Goal: Task Accomplishment & Management: Complete application form

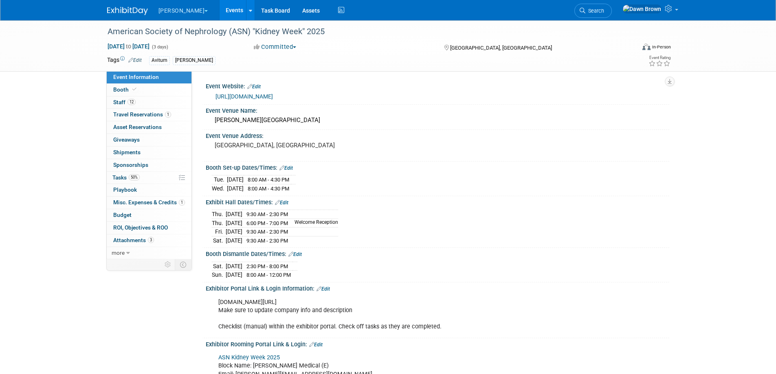
click at [221, 7] on link "Events" at bounding box center [235, 10] width 30 height 20
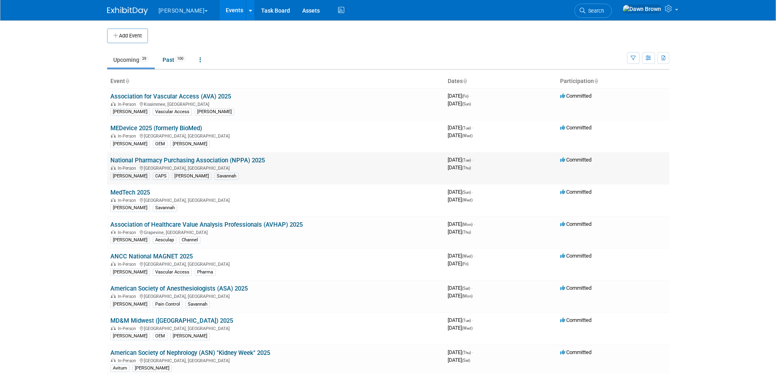
click at [242, 159] on link "National Pharmacy Purchasing Association (NPPA) 2025" at bounding box center [187, 160] width 154 height 7
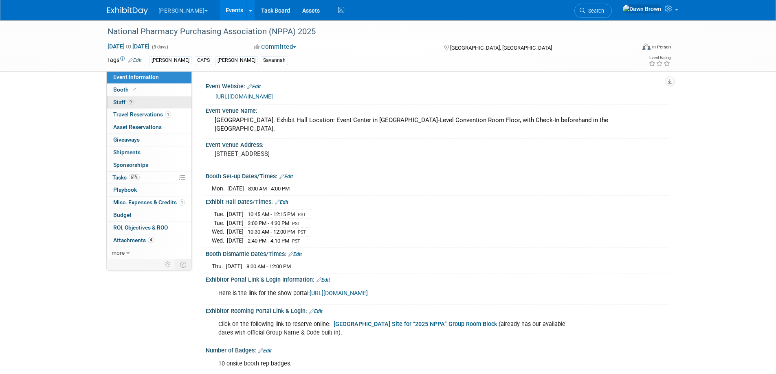
click at [120, 100] on span "Staff 9" at bounding box center [123, 102] width 20 height 7
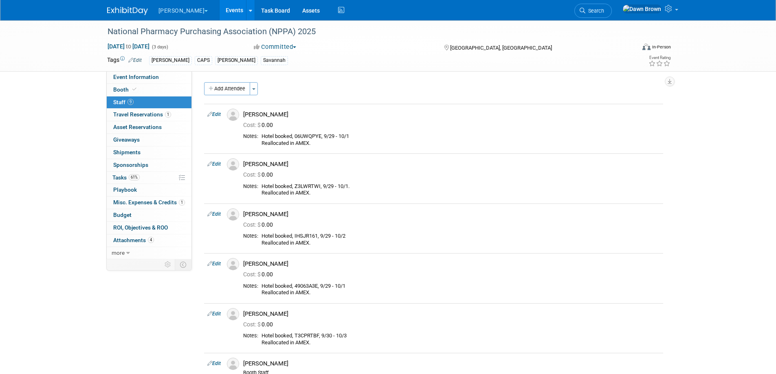
click at [220, 7] on link "Events" at bounding box center [235, 10] width 30 height 20
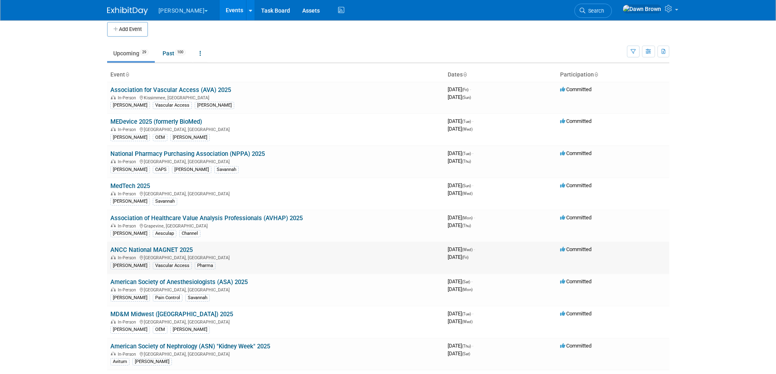
scroll to position [10, 0]
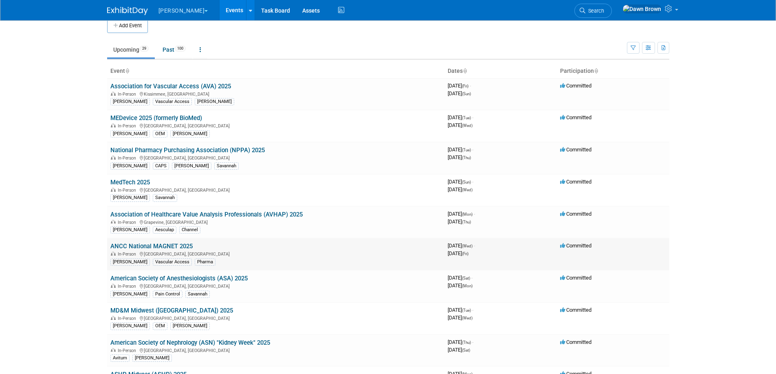
click at [183, 240] on td "ANCC National MAGNET 2025 In-Person Atlanta, GA B. Braun Vascular Access Pharma" at bounding box center [275, 254] width 337 height 32
click at [183, 246] on link "ANCC National MAGNET 2025" at bounding box center [151, 246] width 82 height 7
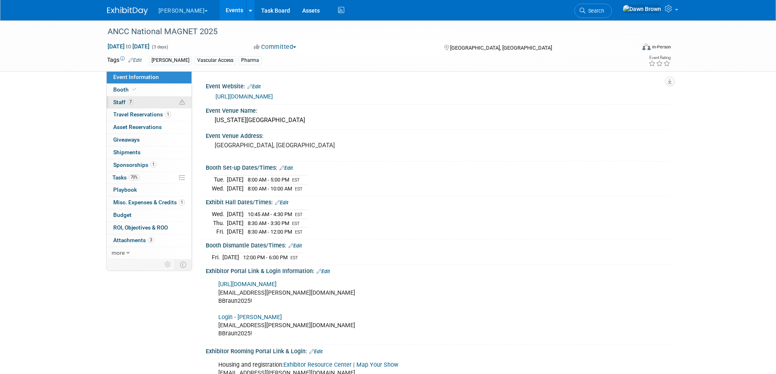
click at [121, 99] on span "Staff 7" at bounding box center [123, 102] width 20 height 7
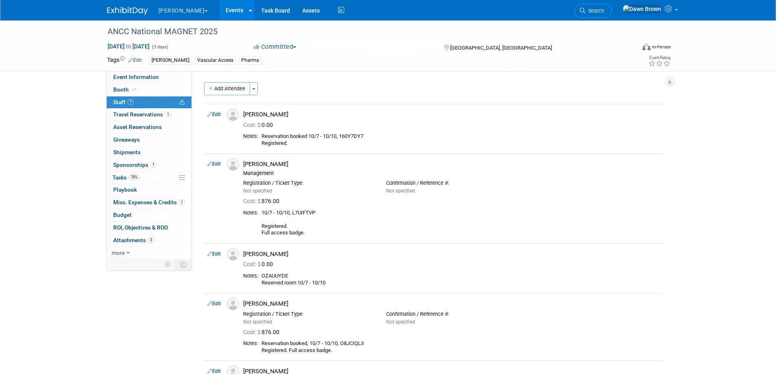
click at [220, 9] on link "Events" at bounding box center [235, 10] width 30 height 20
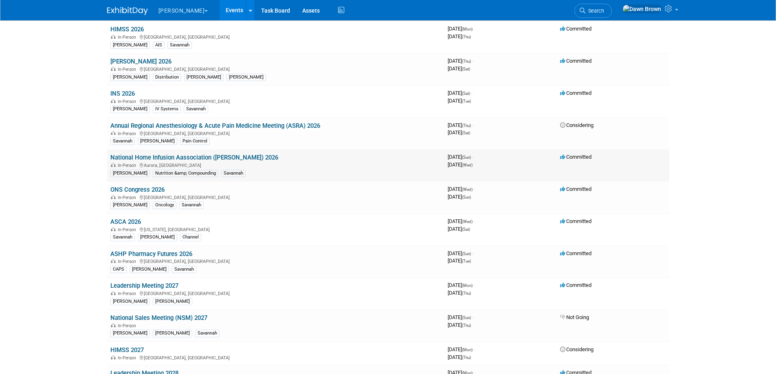
scroll to position [530, 0]
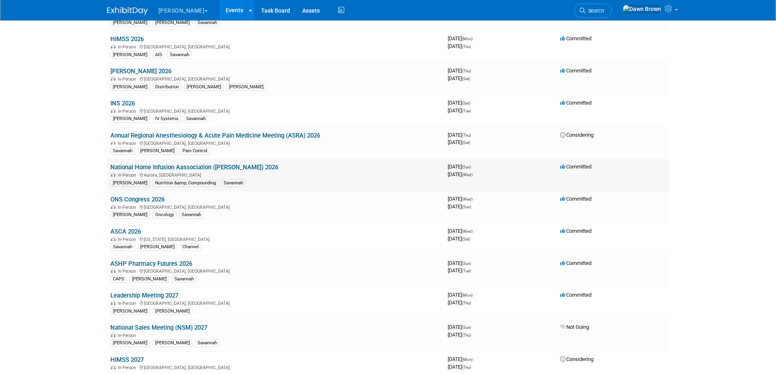
click at [232, 166] on link "National Home Infusion Aassociation ([PERSON_NAME]) 2026" at bounding box center [194, 167] width 168 height 7
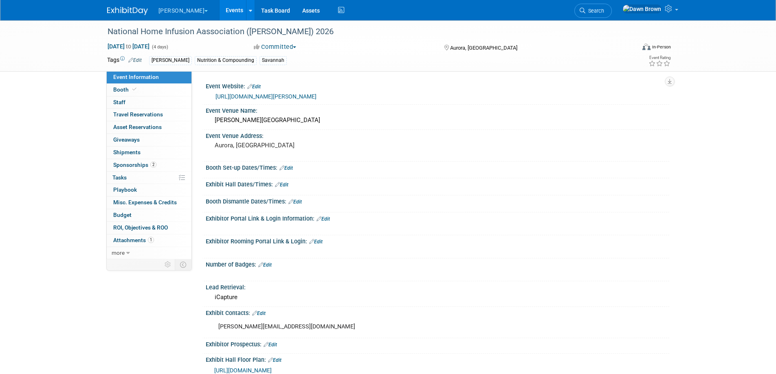
click at [220, 10] on link "Events" at bounding box center [235, 10] width 30 height 20
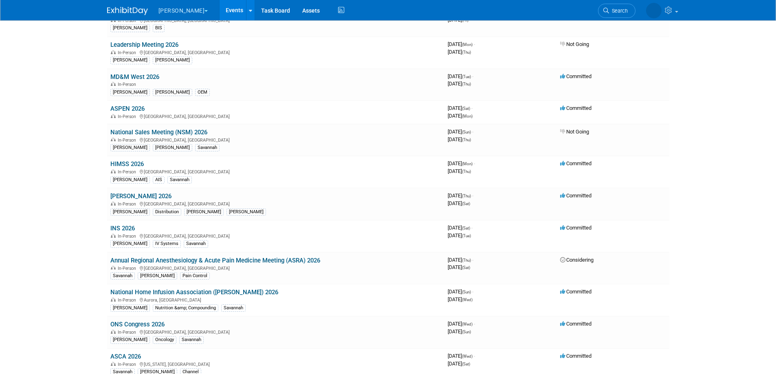
scroll to position [387, 0]
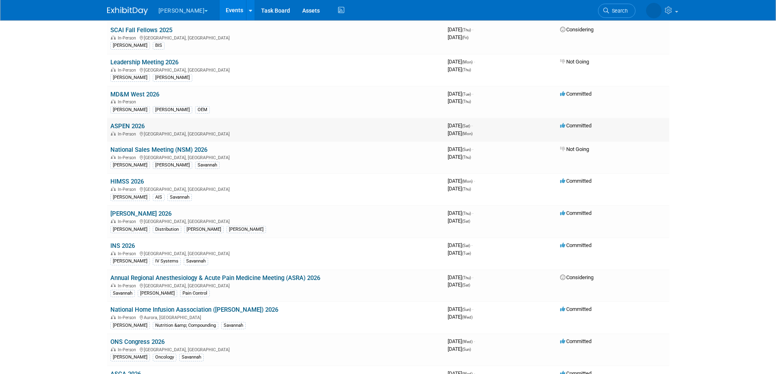
click at [129, 125] on link "ASPEN 2026" at bounding box center [127, 126] width 34 height 7
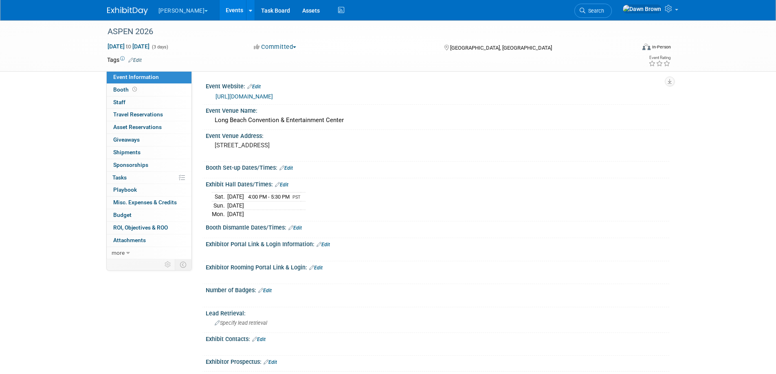
click at [220, 9] on link "Events" at bounding box center [235, 10] width 30 height 20
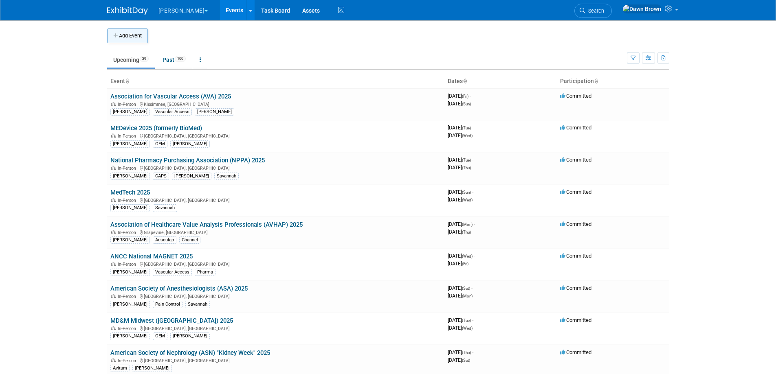
click at [140, 34] on button "Add Event" at bounding box center [127, 36] width 41 height 15
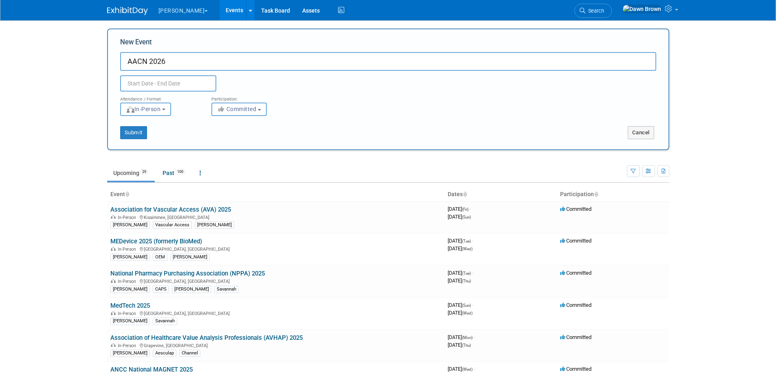
type input "AACN 2026"
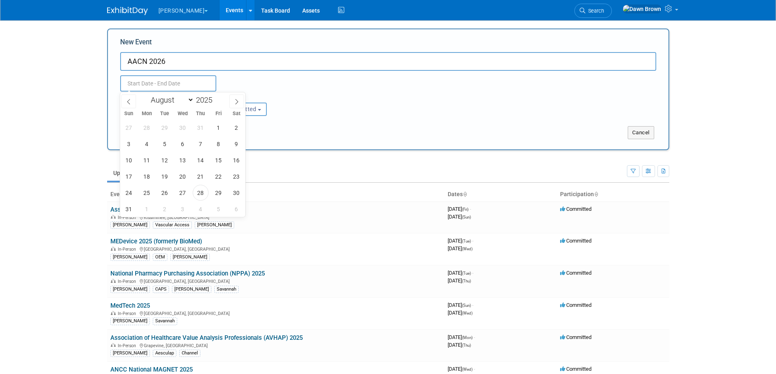
click at [199, 86] on input "text" at bounding box center [168, 83] width 96 height 16
click at [235, 101] on icon at bounding box center [237, 102] width 6 height 6
click at [236, 101] on icon at bounding box center [237, 102] width 6 height 6
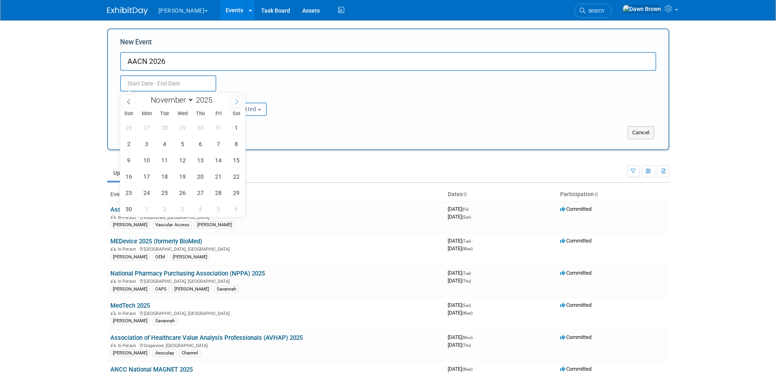
select select "11"
click at [236, 101] on icon at bounding box center [237, 102] width 6 height 6
type input "2026"
click at [236, 101] on icon at bounding box center [237, 102] width 6 height 6
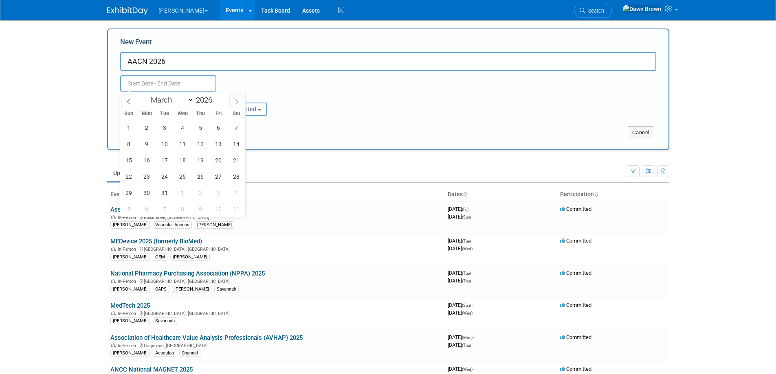
click at [236, 101] on icon at bounding box center [237, 102] width 6 height 6
select select "4"
click at [146, 177] on span "18" at bounding box center [147, 177] width 16 height 16
click at [182, 177] on span "20" at bounding box center [183, 177] width 16 height 16
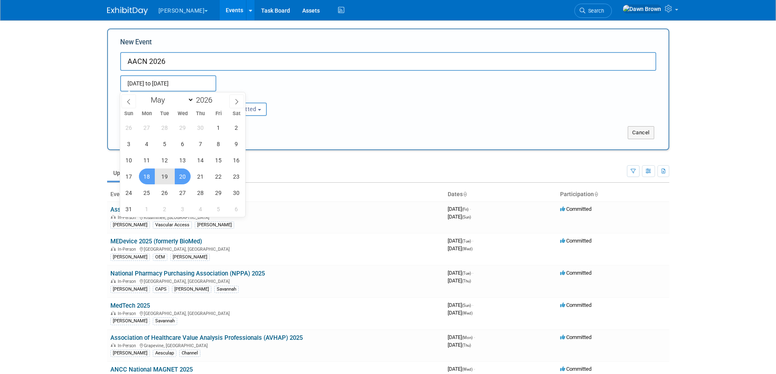
type input "[DATE] to [DATE]"
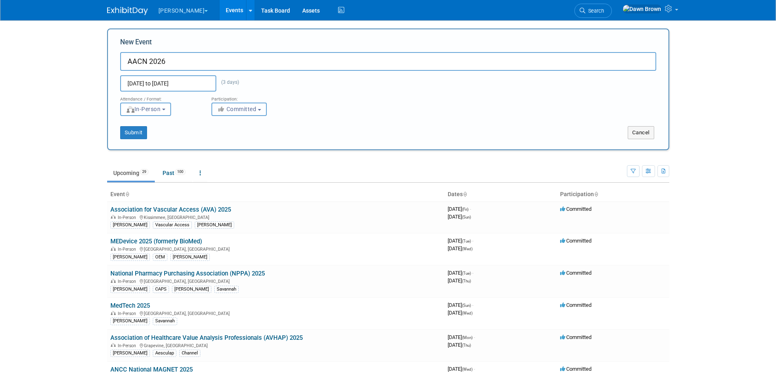
click at [259, 112] on button "Committed" at bounding box center [238, 109] width 55 height 13
click at [255, 124] on label "Committed" at bounding box center [243, 126] width 54 height 11
click at [219, 124] on input "Committed" at bounding box center [216, 126] width 5 height 5
click at [139, 132] on button "Submit" at bounding box center [133, 132] width 27 height 13
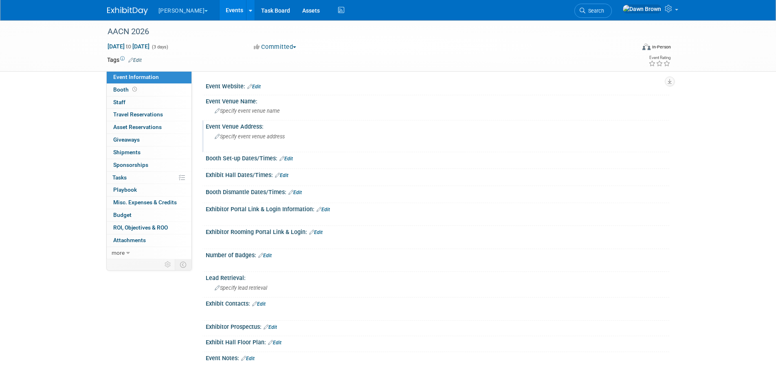
click at [233, 129] on div "Event Venue Address:" at bounding box center [438, 126] width 464 height 10
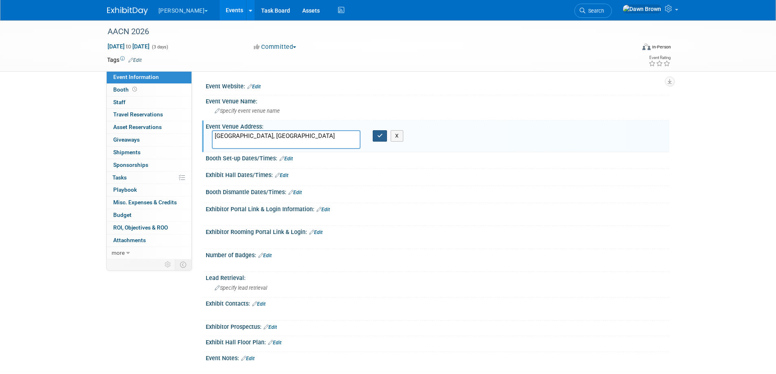
type textarea "[GEOGRAPHIC_DATA], [GEOGRAPHIC_DATA]"
click at [378, 138] on icon "button" at bounding box center [380, 135] width 6 height 5
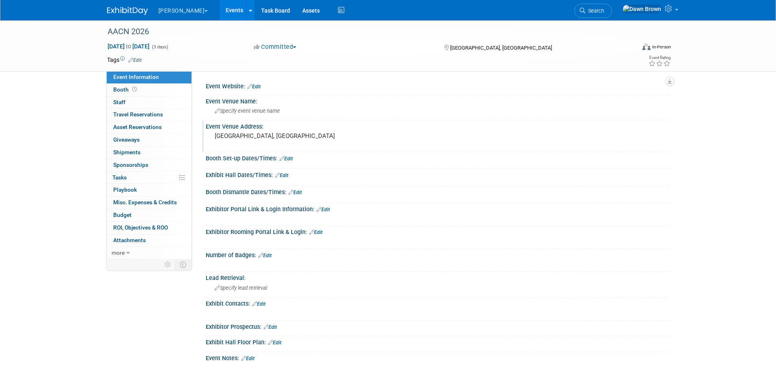
click at [132, 59] on icon at bounding box center [130, 59] width 5 height 5
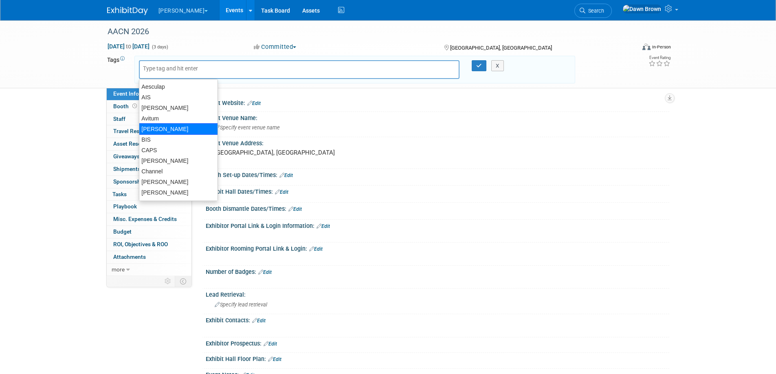
click at [154, 125] on div "[PERSON_NAME]" at bounding box center [178, 128] width 79 height 11
type input "[PERSON_NAME]"
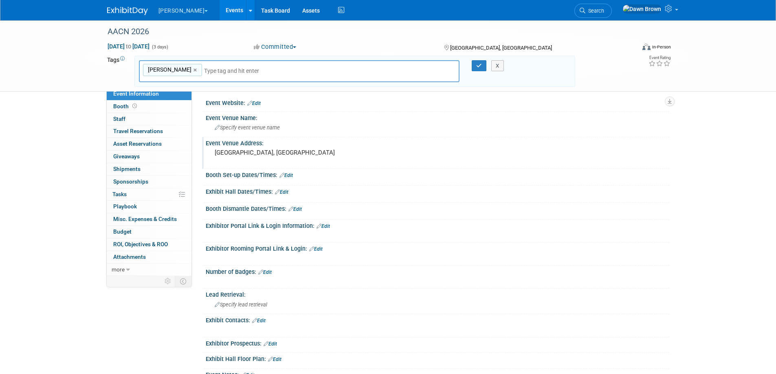
click at [204, 68] on input "text" at bounding box center [261, 71] width 114 height 8
type input "A"
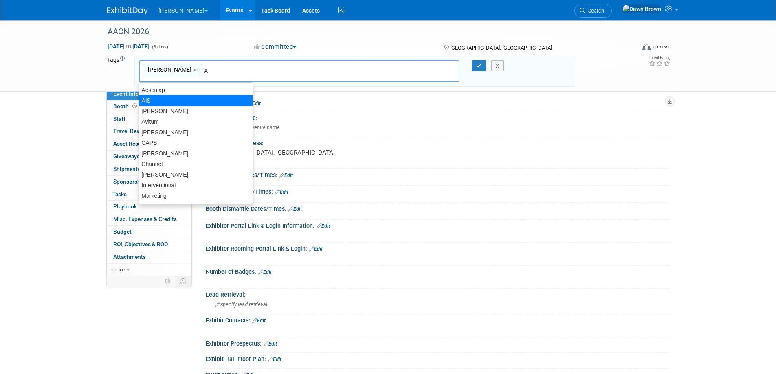
click at [174, 101] on div "AIS" at bounding box center [196, 100] width 114 height 11
type input "B. Braun, AIS"
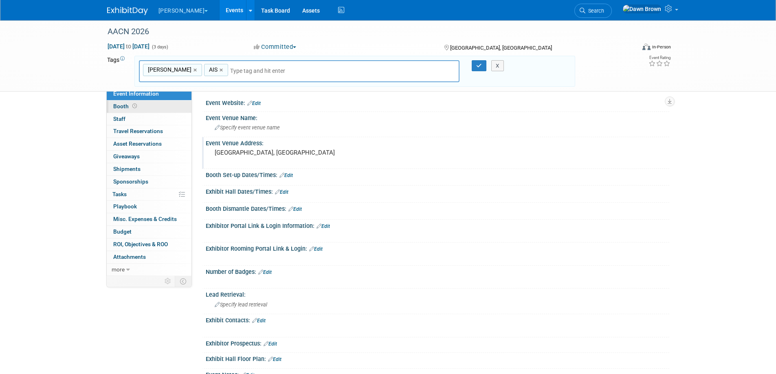
type input "S"
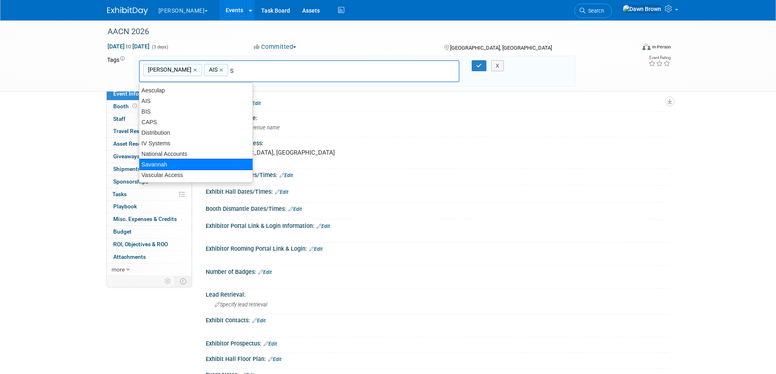
click at [169, 161] on div "Savannah" at bounding box center [196, 164] width 114 height 11
type input "B. Braun, AIS, Savannah"
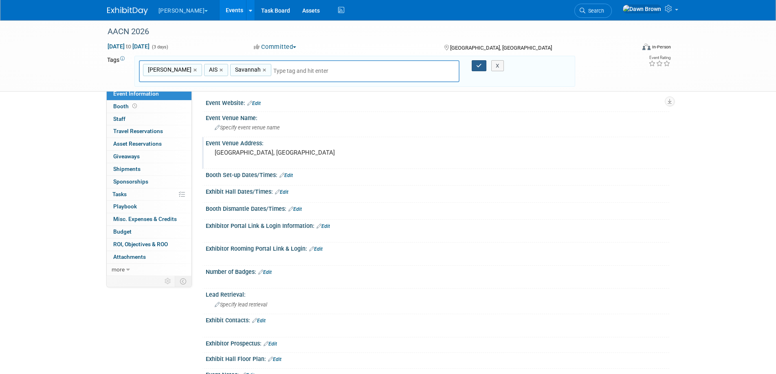
click at [480, 64] on icon "button" at bounding box center [479, 65] width 6 height 5
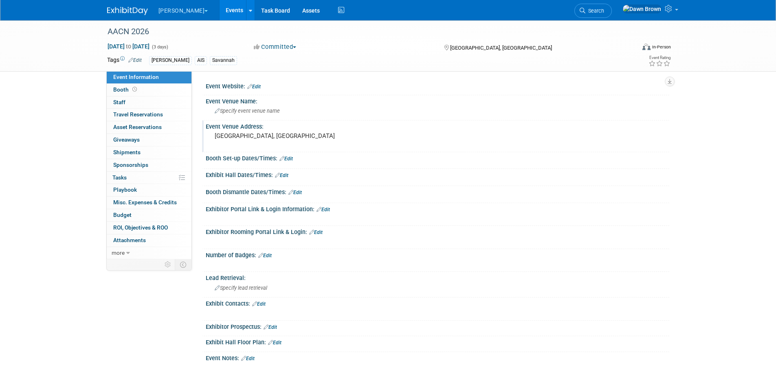
click at [220, 10] on link "Events" at bounding box center [235, 10] width 30 height 20
